Goal: Find specific page/section: Find specific page/section

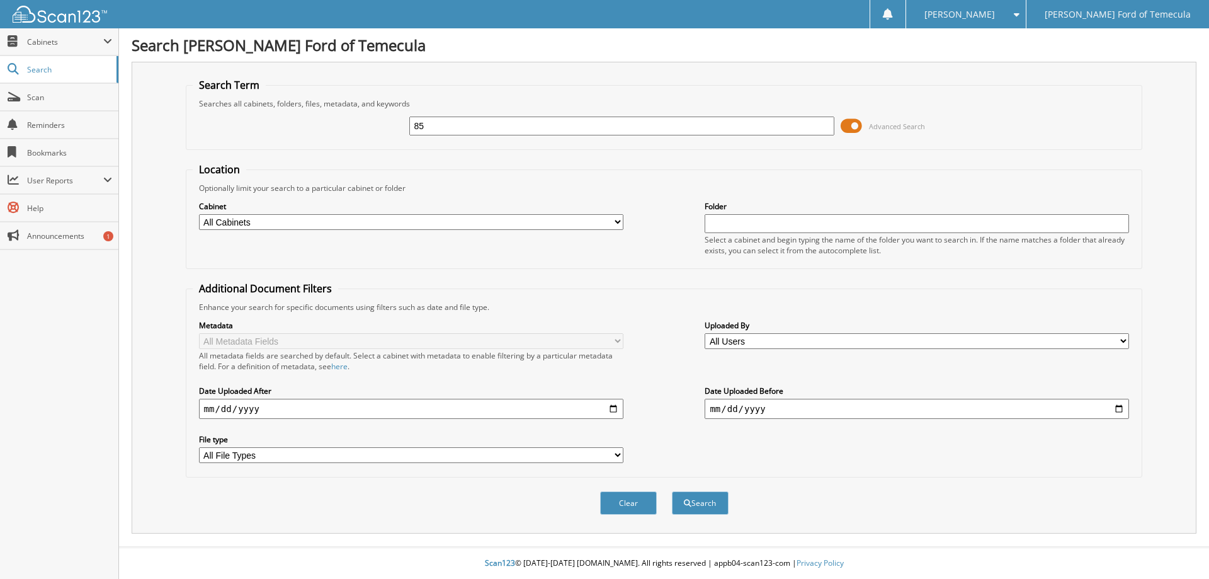
type input "8"
type input "285323"
click at [672, 491] on button "Search" at bounding box center [700, 502] width 57 height 23
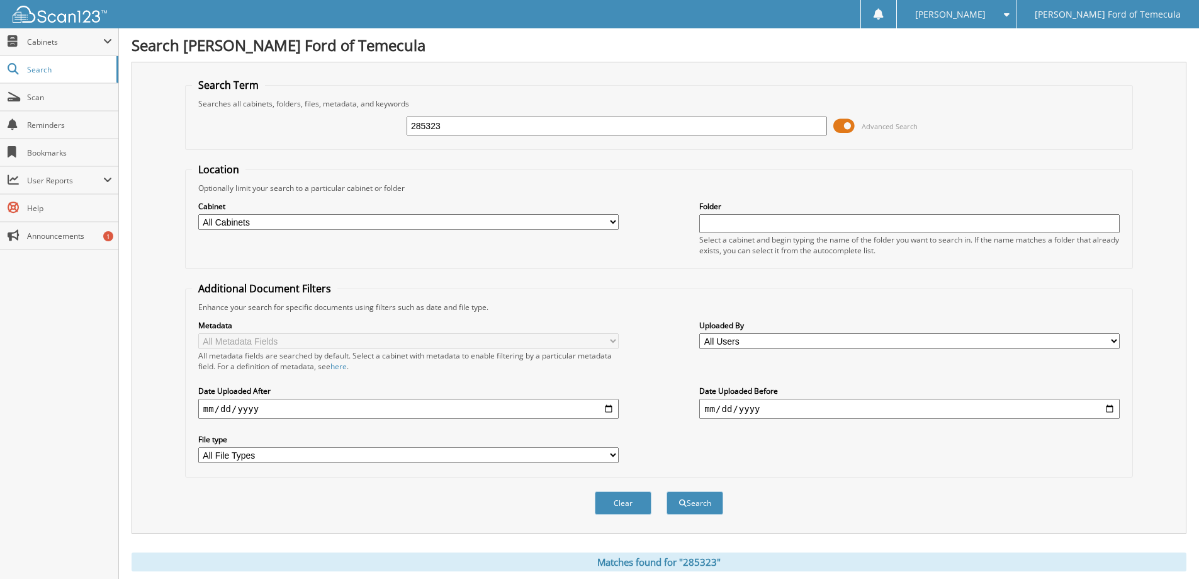
drag, startPoint x: 455, startPoint y: 130, endPoint x: -23, endPoint y: 120, distance: 478.0
click at [0, 120] on html "Patrick R. Settings Logout Gosch Ford of Temecula Close Cabinets My Company Sea…" at bounding box center [599, 307] width 1199 height 615
type input "medina"
click at [667, 491] on button "Search" at bounding box center [695, 502] width 57 height 23
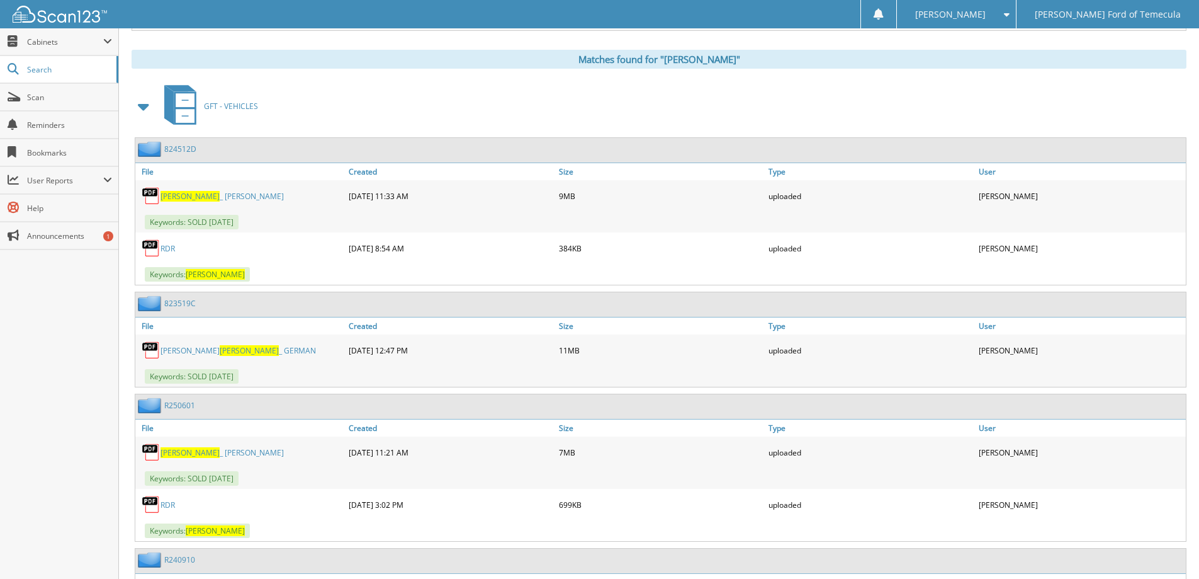
scroll to position [504, 0]
click at [156, 191] on img at bounding box center [151, 194] width 19 height 19
click at [171, 197] on span "MEDINA" at bounding box center [190, 195] width 59 height 11
